Goal: Transaction & Acquisition: Purchase product/service

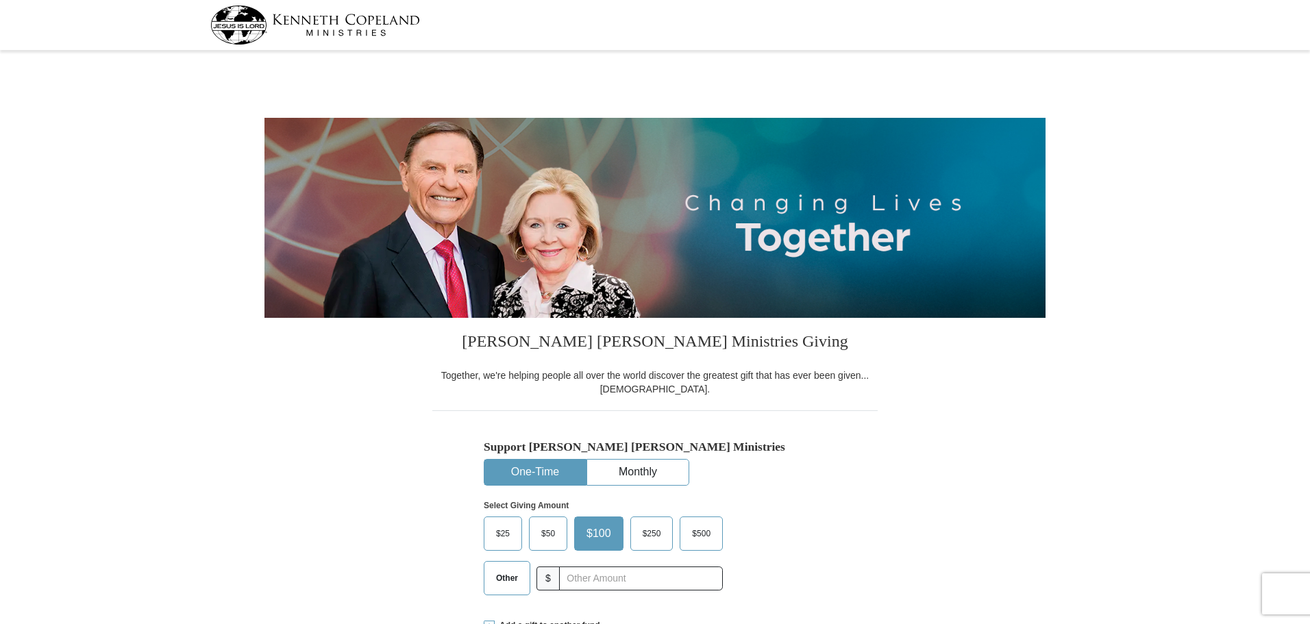
select select "MA"
click at [502, 535] on span "$25" at bounding box center [502, 533] width 27 height 21
click at [0, 0] on input "$25" at bounding box center [0, 0] width 0 height 0
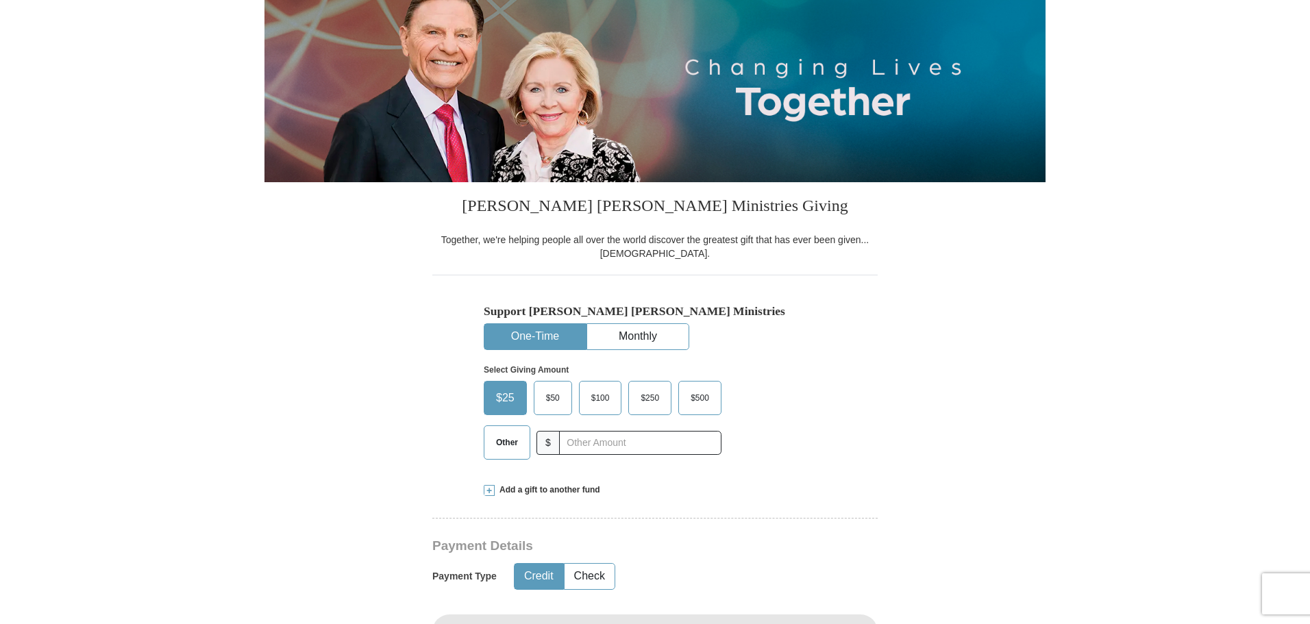
scroll to position [137, 0]
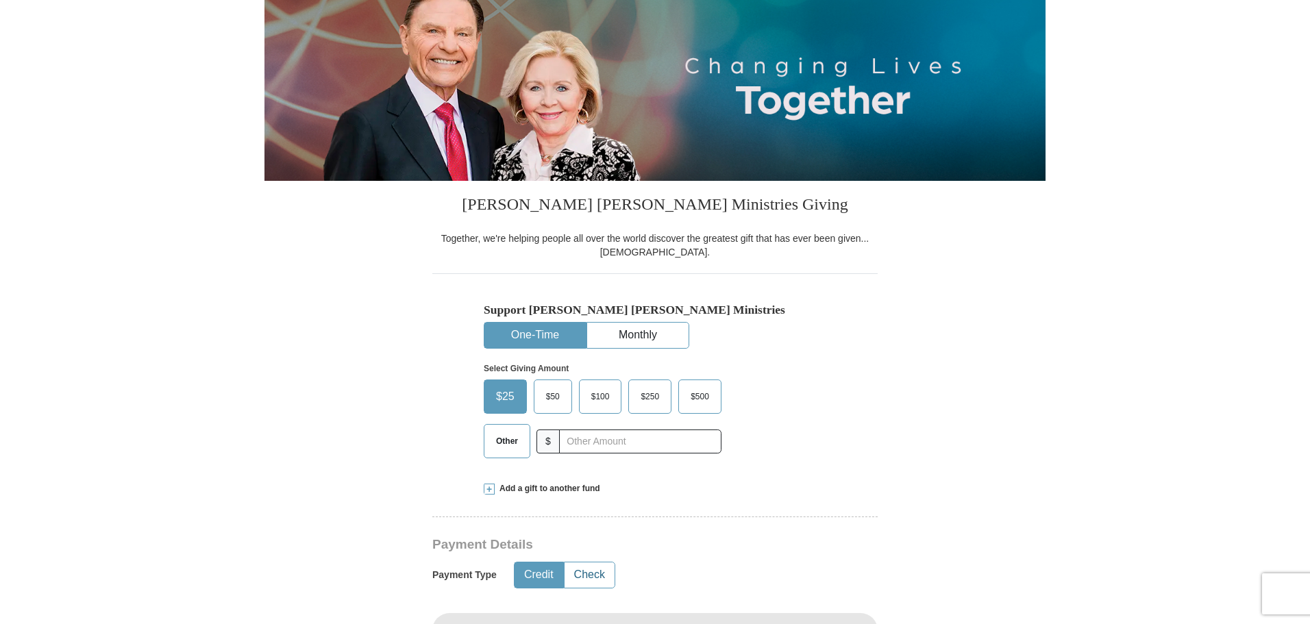
click at [577, 573] on button "Check" at bounding box center [589, 574] width 50 height 25
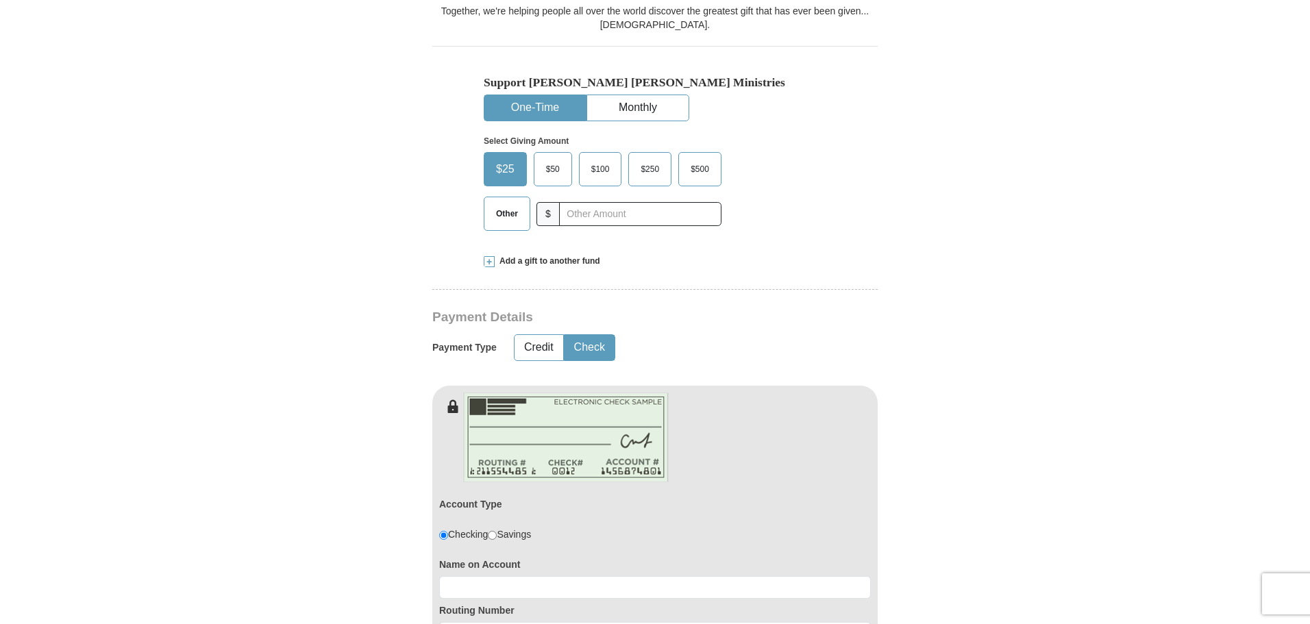
scroll to position [342, 0]
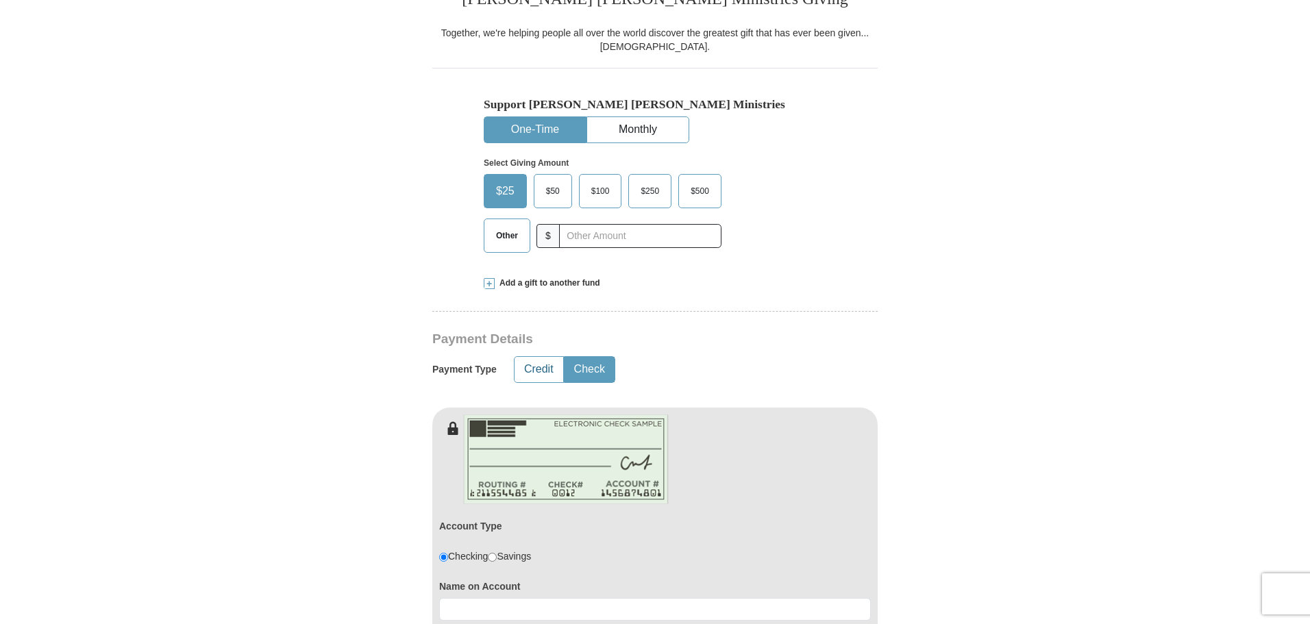
click at [540, 374] on button "Credit" at bounding box center [538, 369] width 49 height 25
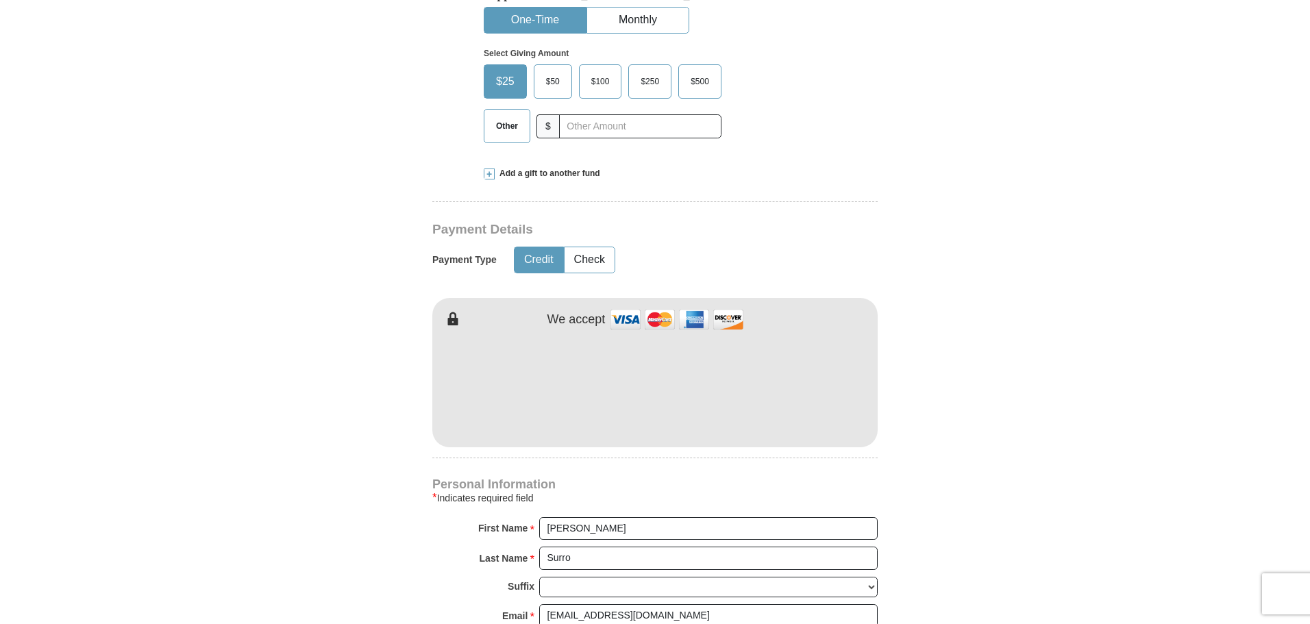
scroll to position [479, 0]
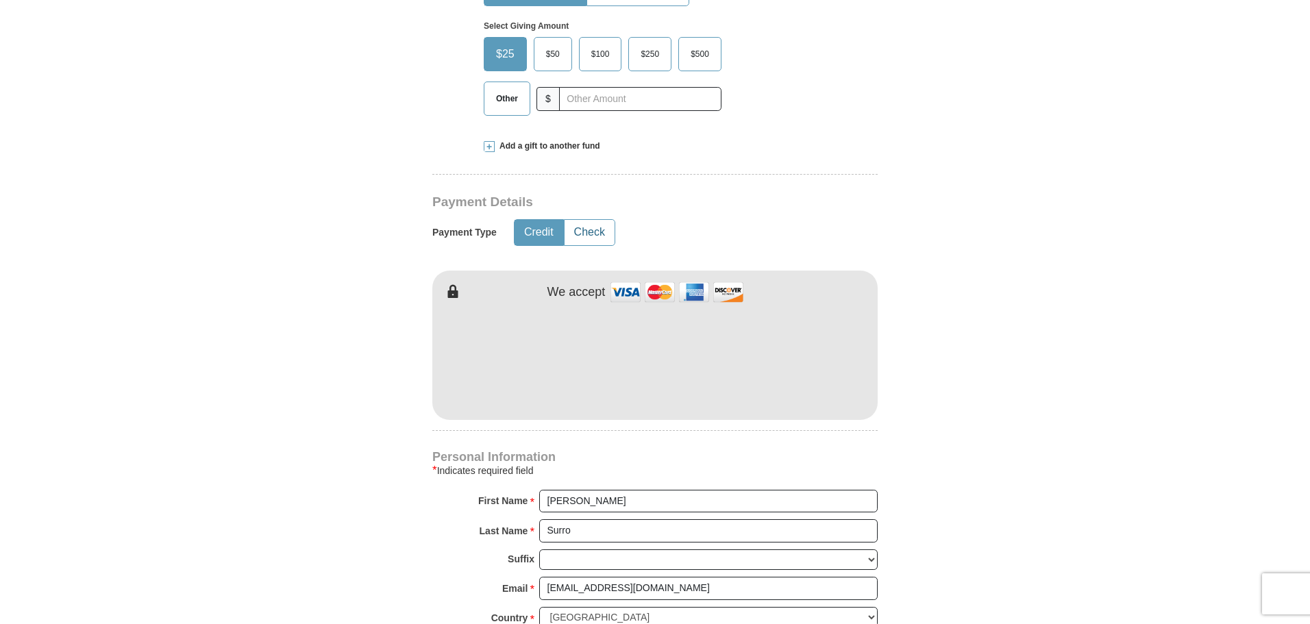
click at [582, 233] on button "Check" at bounding box center [589, 232] width 50 height 25
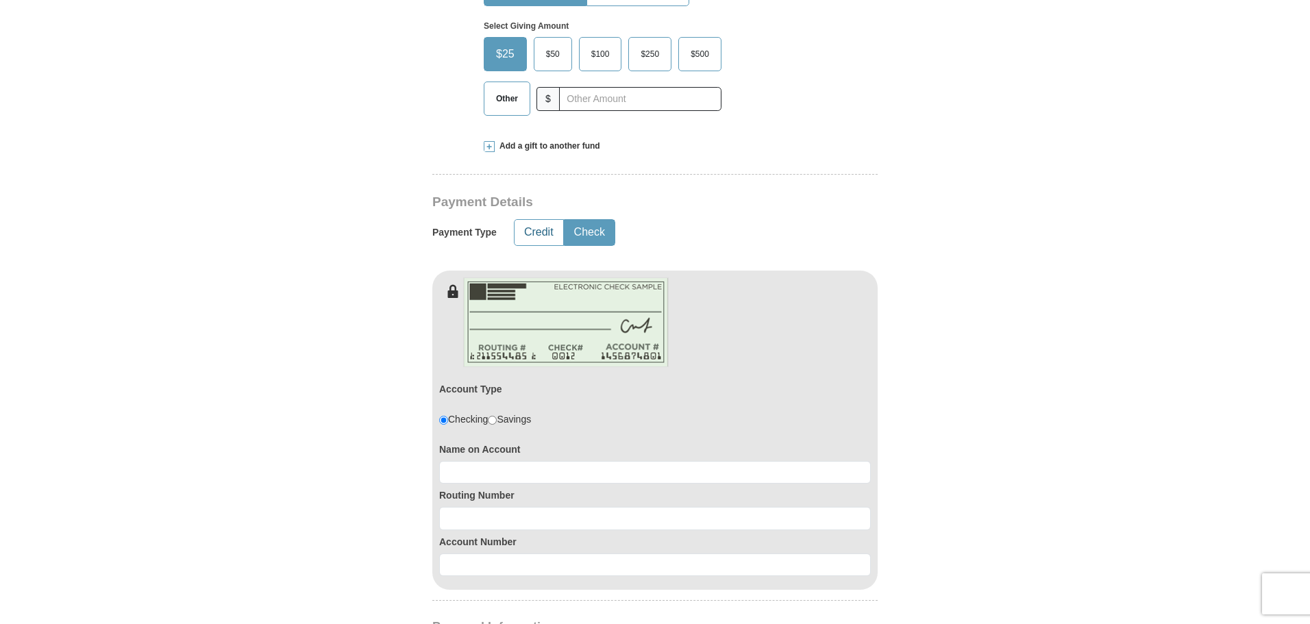
click at [543, 234] on button "Credit" at bounding box center [538, 232] width 49 height 25
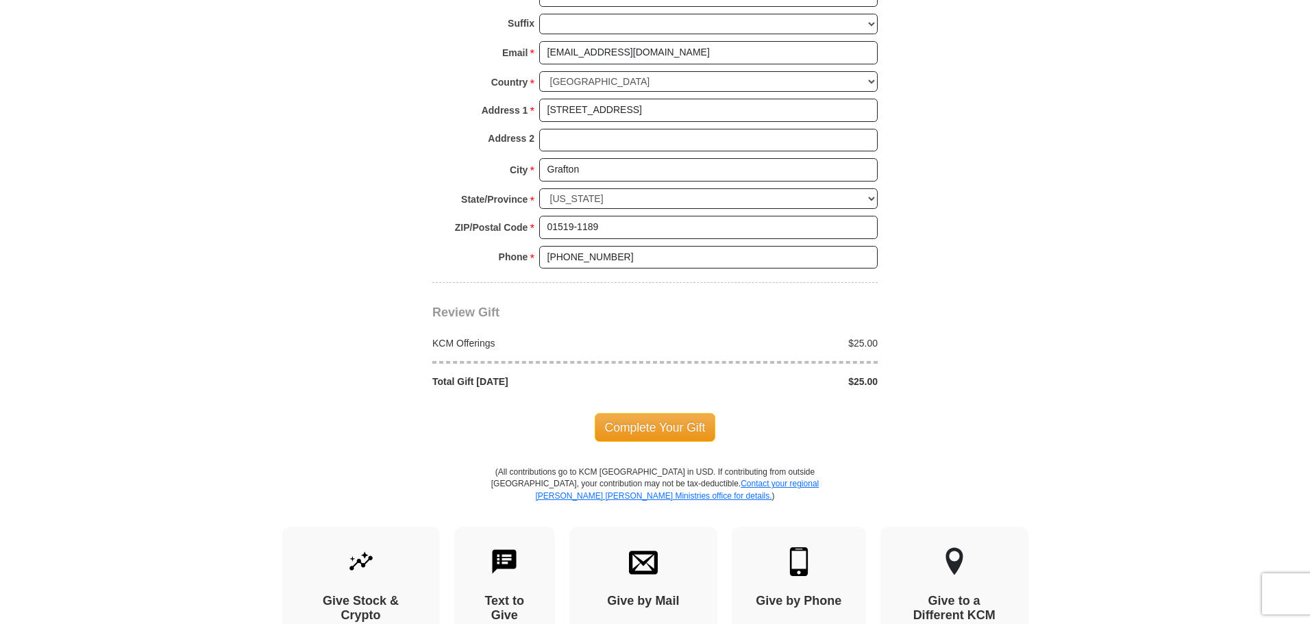
scroll to position [1027, 0]
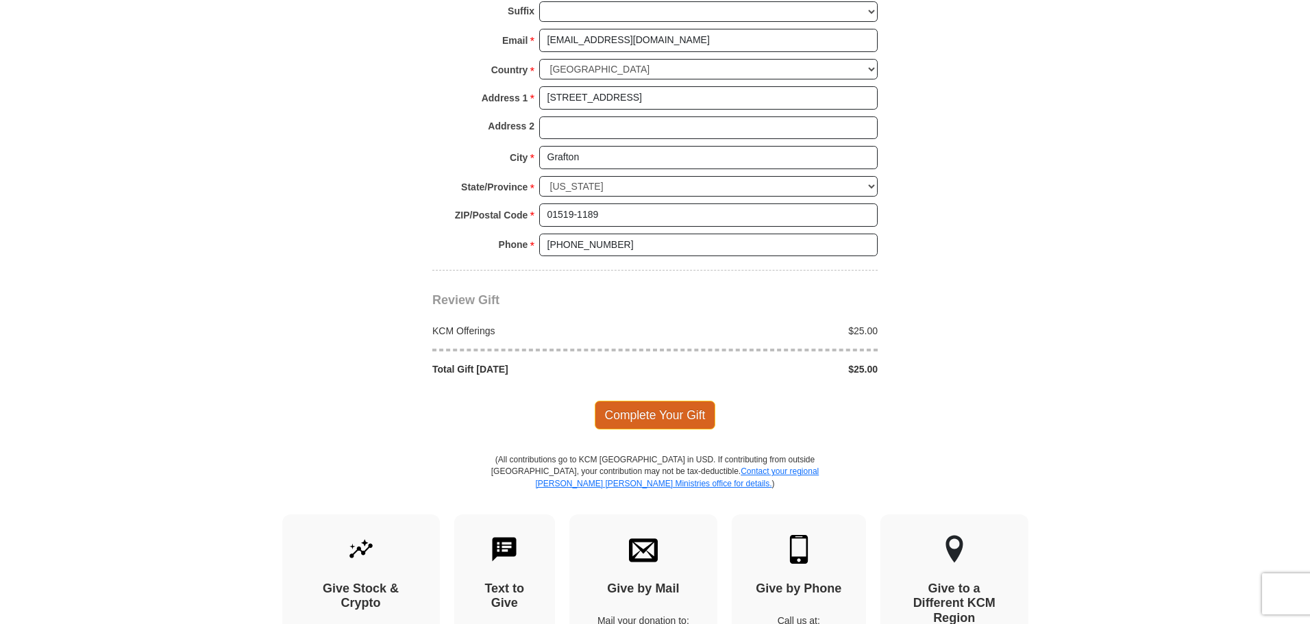
click at [670, 414] on span "Complete Your Gift" at bounding box center [655, 415] width 121 height 29
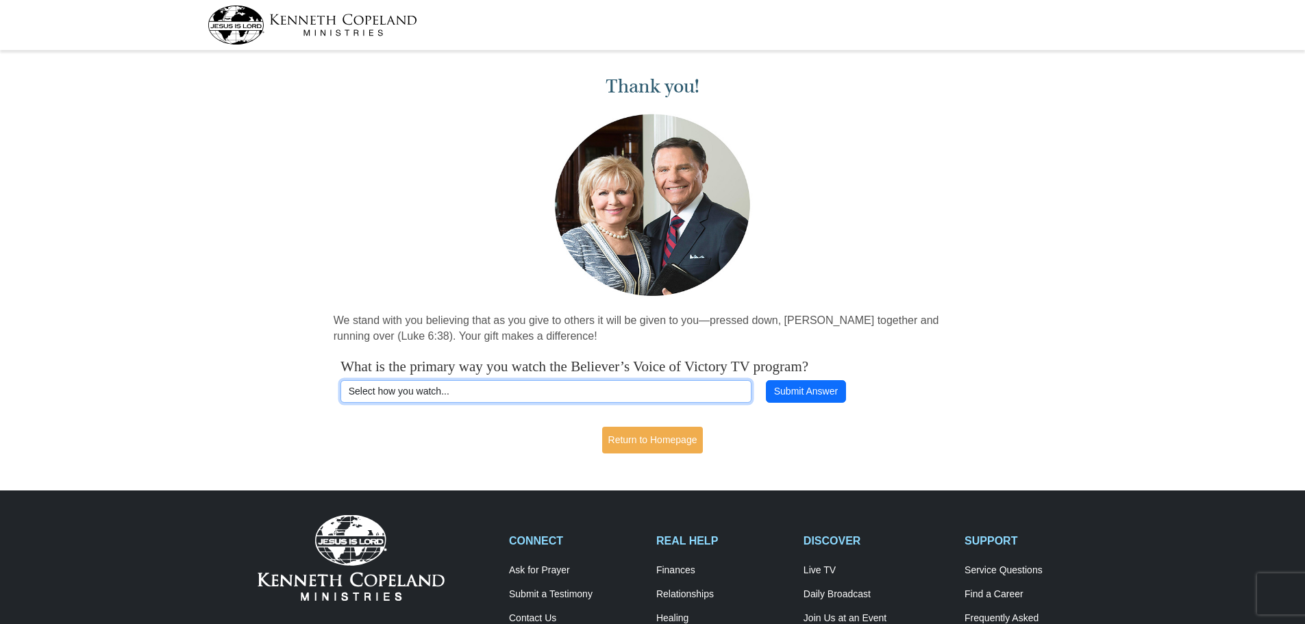
click at [709, 392] on select "Select how you watch... Daystar Morning Daystar Evening [DOMAIN_NAME] [DOMAIN_N…" at bounding box center [545, 391] width 411 height 23
drag, startPoint x: 1128, startPoint y: 258, endPoint x: 1121, endPoint y: 256, distance: 7.2
click at [1128, 257] on div "Thank you! We stand with you believing that as you give to others it will be gi…" at bounding box center [652, 259] width 1305 height 408
